Goal: Task Accomplishment & Management: Manage account settings

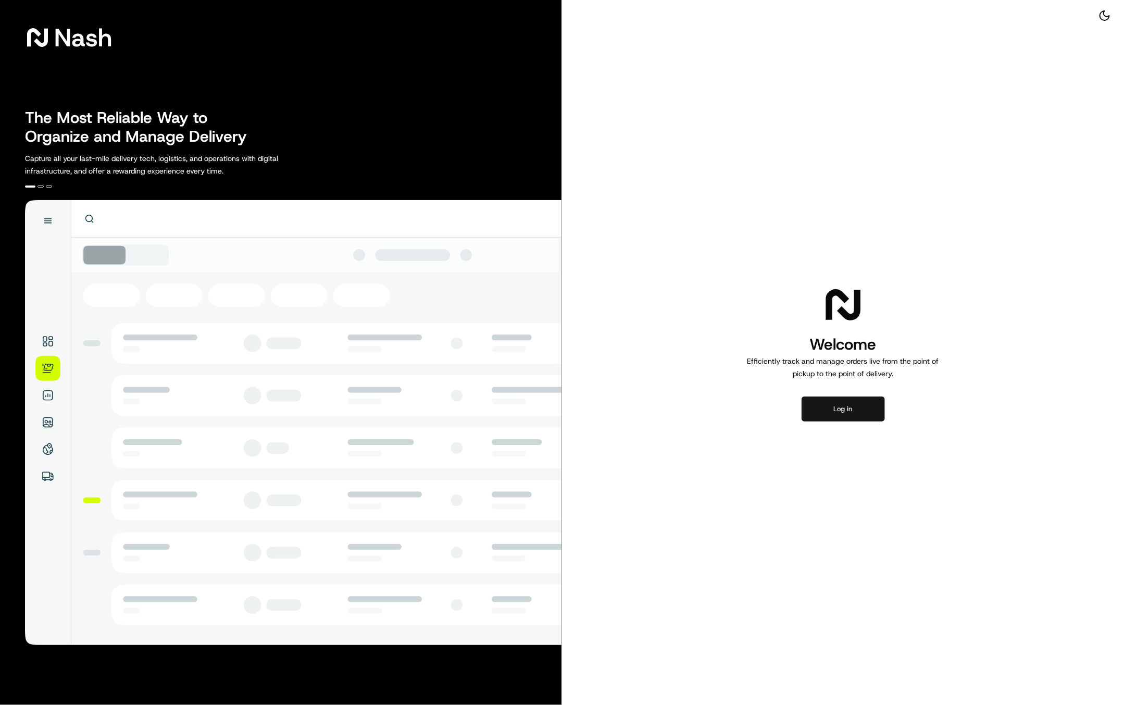
click at [862, 408] on button "Log in" at bounding box center [843, 408] width 83 height 25
